Goal: Manage account settings

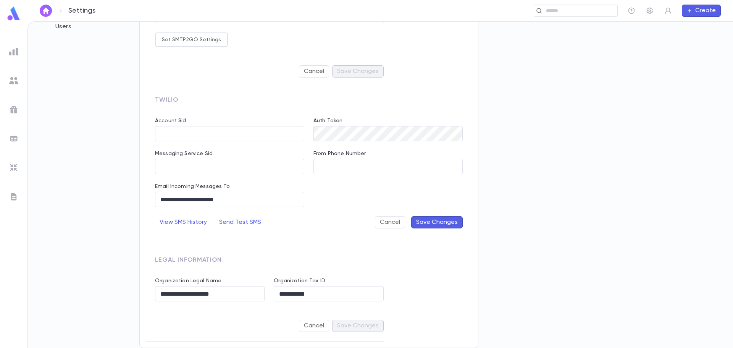
scroll to position [23, 0]
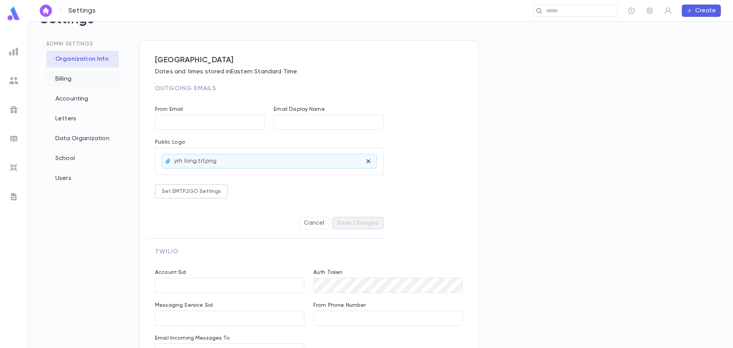
click at [71, 79] on div "Billing" at bounding box center [82, 79] width 73 height 17
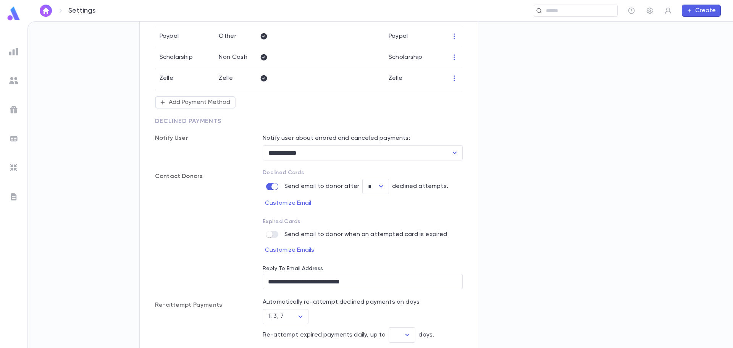
scroll to position [300, 0]
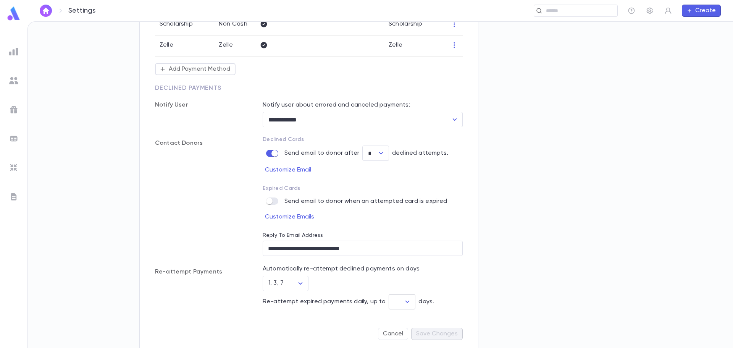
click at [406, 297] on icon "Open" at bounding box center [407, 301] width 9 height 9
click at [438, 276] on div "Automatically re-attempt declined payments on days 1, 3, 7 ​" at bounding box center [363, 278] width 200 height 26
click at [16, 111] on img at bounding box center [13, 109] width 9 height 9
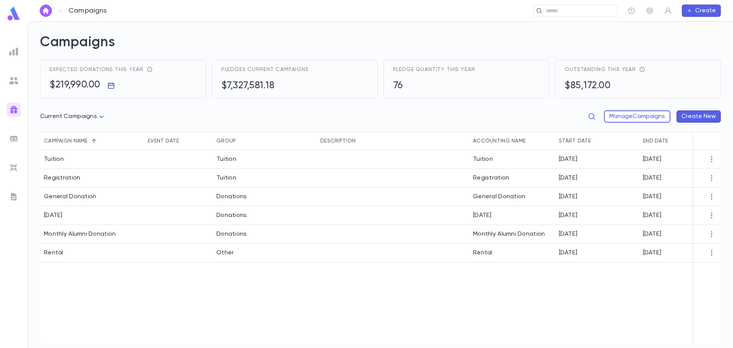
click at [111, 88] on icon "button" at bounding box center [111, 86] width 8 height 8
